Goal: Check status

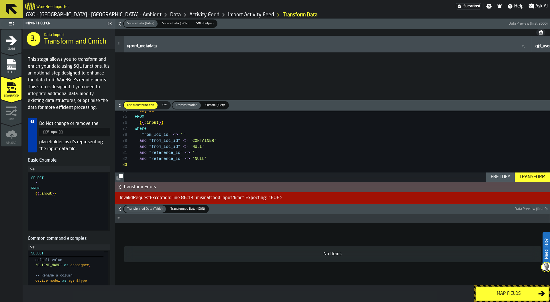
scroll to position [12, 0]
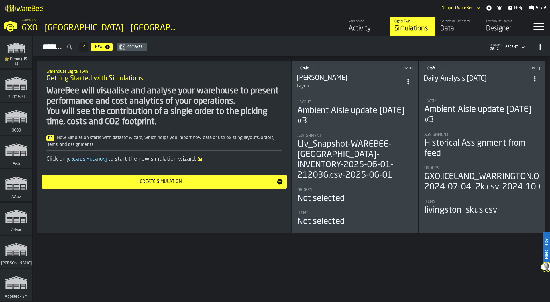
scroll to position [6434, 0]
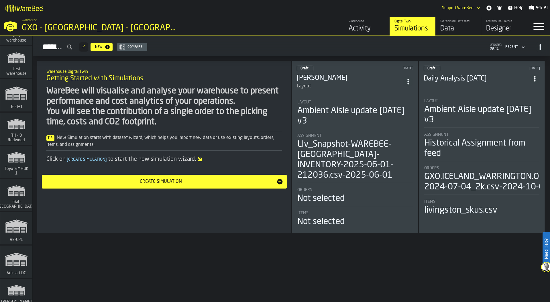
click at [19, 164] on icon "link-to-/wh/i/32a9326e-86bd-4e7f-a04b-2a7244e8d21e/simulations" at bounding box center [16, 157] width 27 height 18
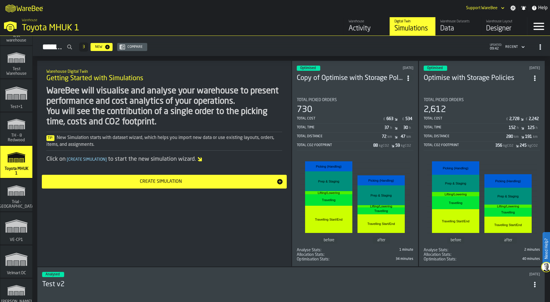
click at [354, 95] on section "Total Picked Orders 730 Total Cost £ 663 £ 534 Total Time 37 h 30 h Total Dista…" at bounding box center [355, 177] width 117 height 168
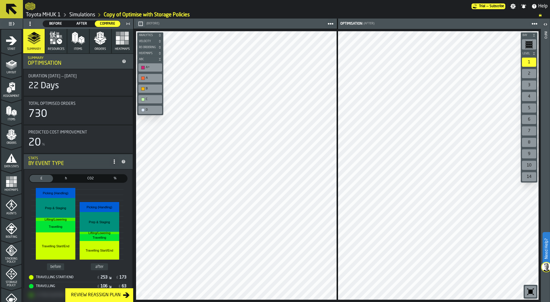
click at [42, 16] on link "Toyota MHUK 1" at bounding box center [43, 15] width 35 height 6
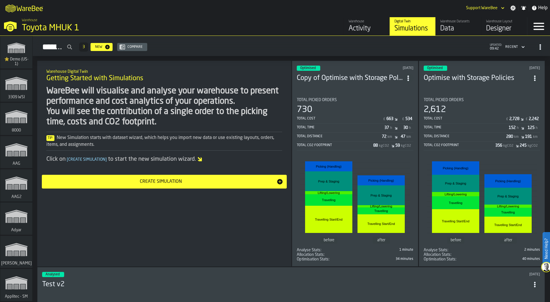
click at [397, 129] on div "37 h 30 h" at bounding box center [398, 128] width 28 height 6
